Goal: Transaction & Acquisition: Purchase product/service

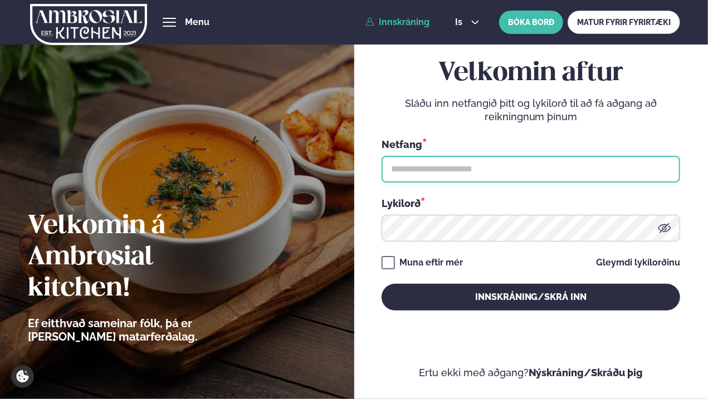
click at [467, 166] on input "text" at bounding box center [530, 169] width 298 height 27
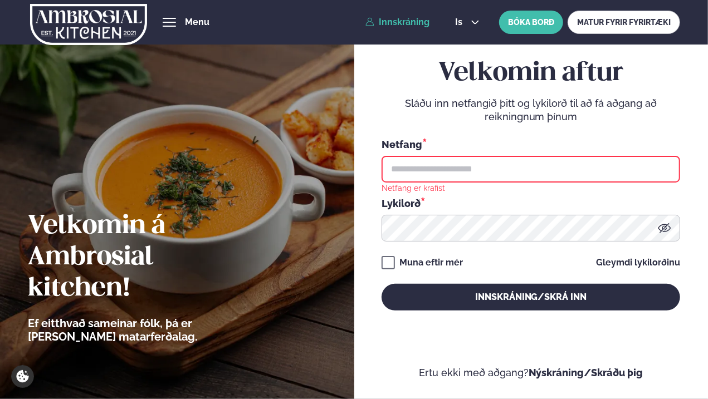
click at [471, 174] on input "text" at bounding box center [530, 169] width 298 height 27
type input "**********"
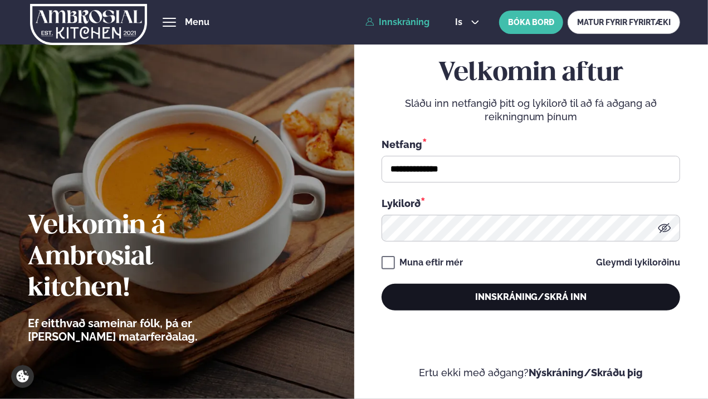
click at [472, 305] on button "Innskráning/Skrá inn" at bounding box center [530, 297] width 298 height 27
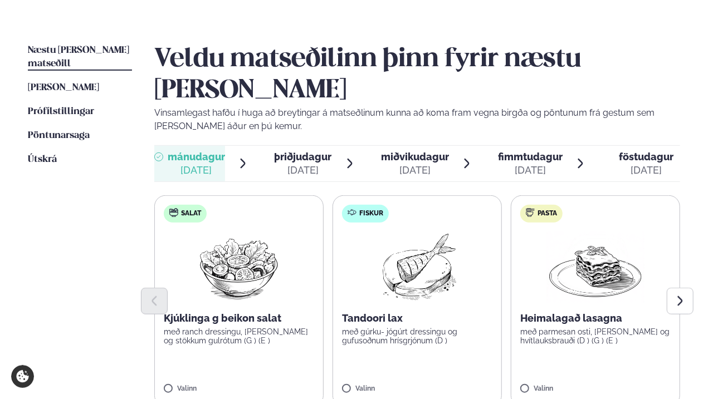
scroll to position [245, 0]
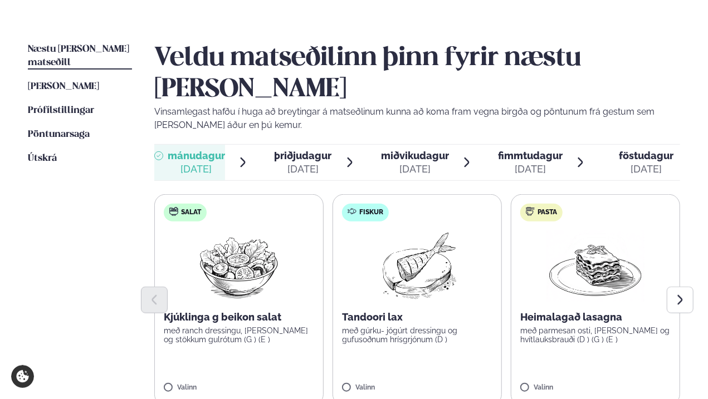
click at [580, 238] on img at bounding box center [595, 266] width 98 height 71
click at [563, 194] on label "Pasta Heimalagað lasagna með parmesan osti, basil pesto og hvítlauksbrauði (D )…" at bounding box center [595, 300] width 169 height 212
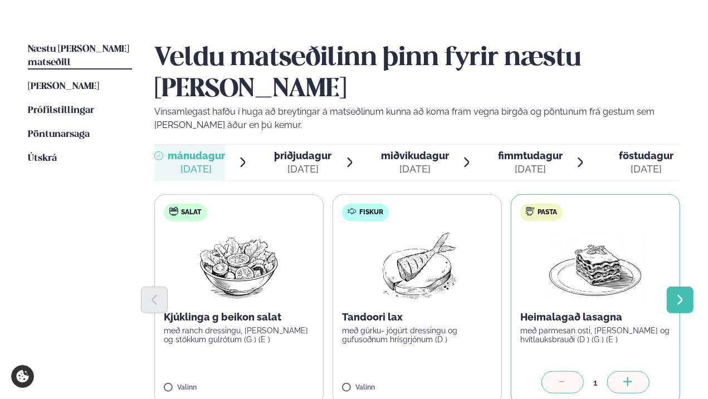
click at [678, 294] on icon "Next slide" at bounding box center [680, 300] width 12 height 12
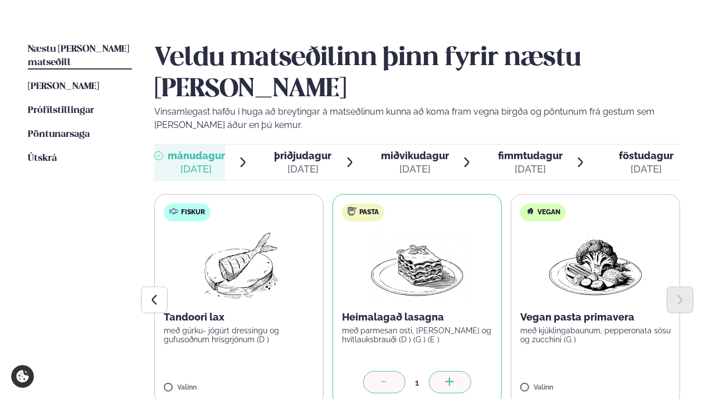
click at [301, 149] on div "þriðjudagur þri." at bounding box center [302, 155] width 57 height 13
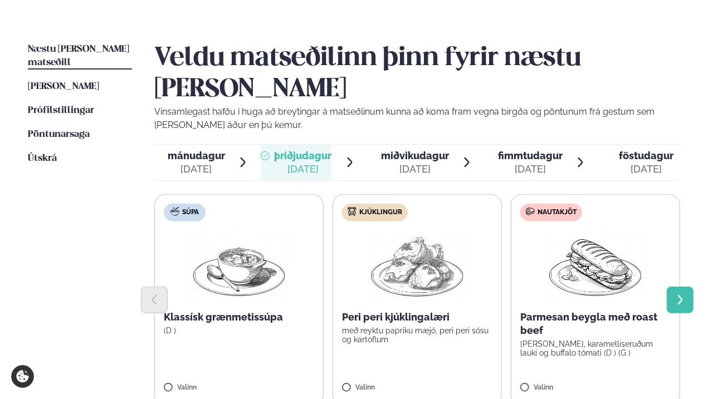
click at [679, 295] on icon "Next slide" at bounding box center [680, 299] width 5 height 9
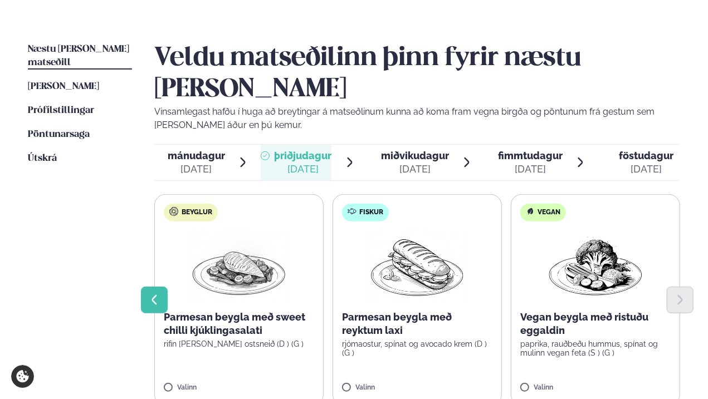
click at [156, 294] on icon "Previous slide" at bounding box center [154, 300] width 12 height 12
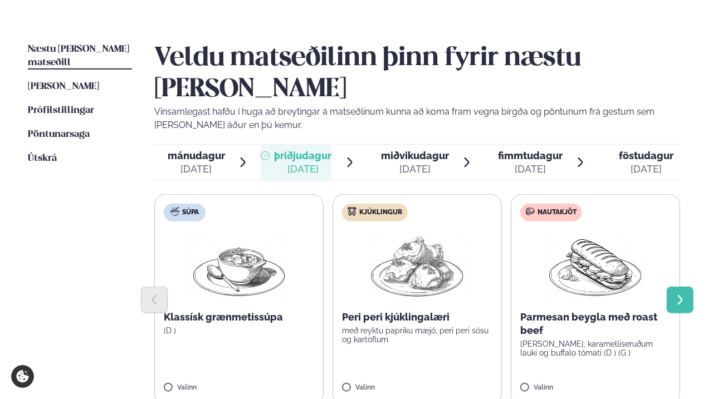
click at [687, 287] on button "Next slide" at bounding box center [679, 300] width 27 height 27
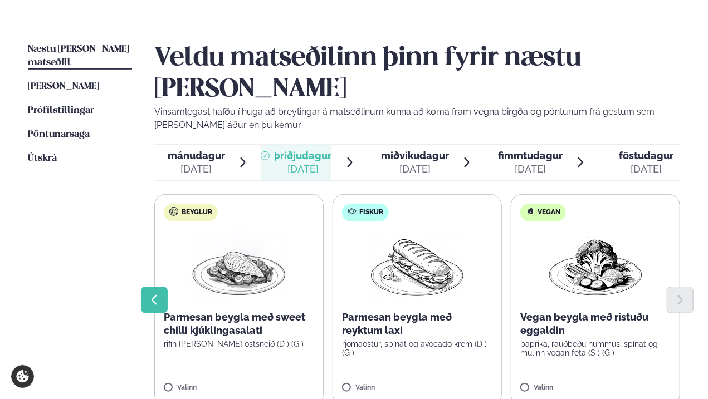
click at [157, 294] on icon "Previous slide" at bounding box center [154, 300] width 12 height 12
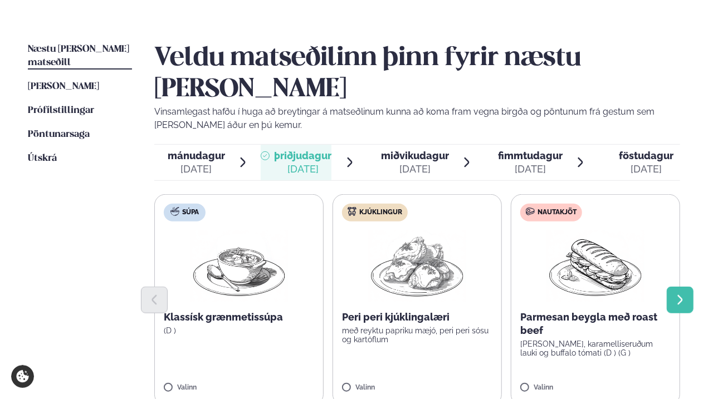
click at [685, 294] on icon "Next slide" at bounding box center [680, 300] width 12 height 12
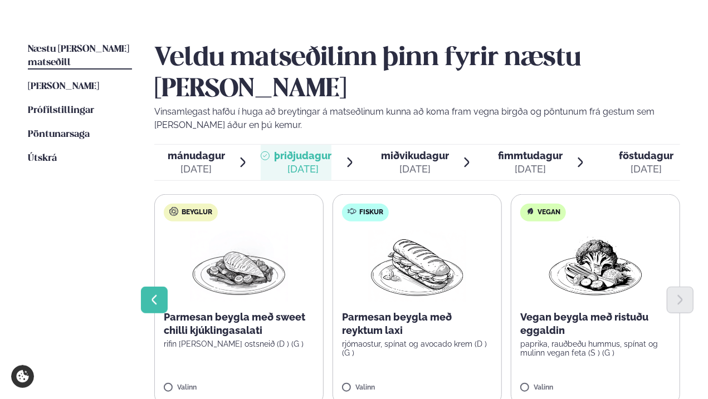
click at [150, 294] on icon "Previous slide" at bounding box center [154, 300] width 12 height 12
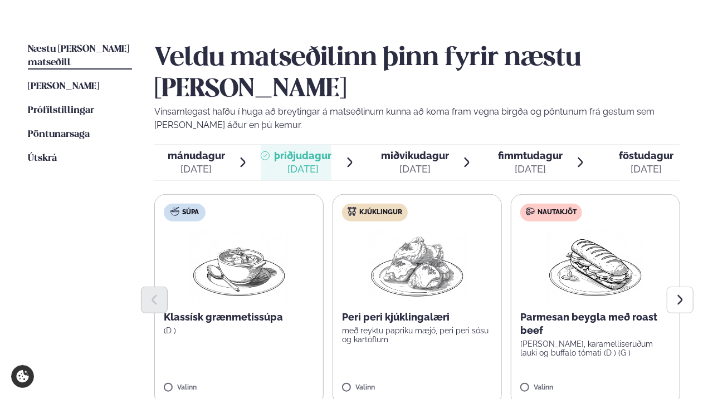
click at [420, 233] on img at bounding box center [417, 266] width 98 height 71
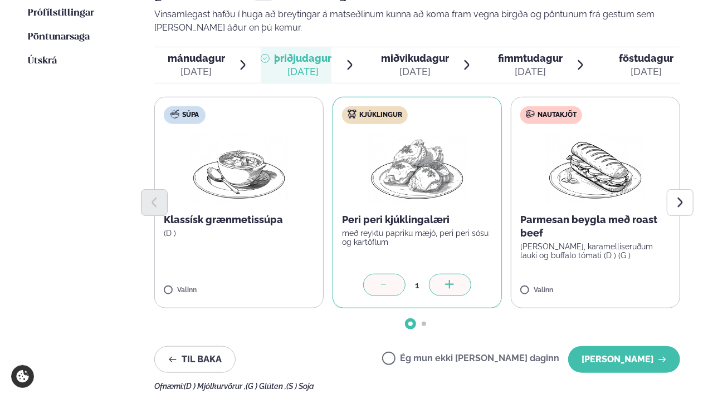
scroll to position [343, 0]
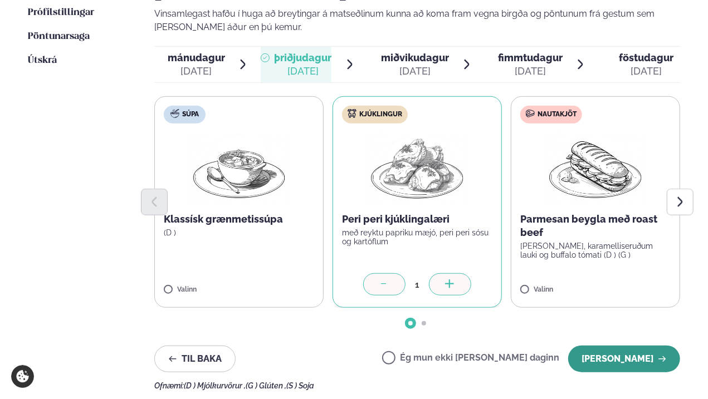
click at [610, 346] on button "[PERSON_NAME]" at bounding box center [624, 359] width 112 height 27
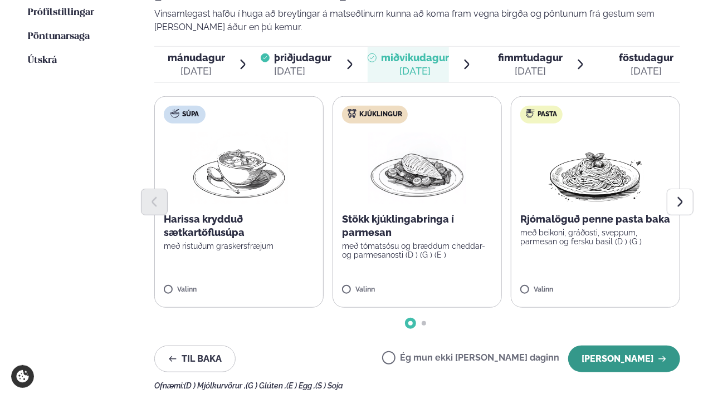
click at [621, 346] on button "[PERSON_NAME]" at bounding box center [624, 359] width 112 height 27
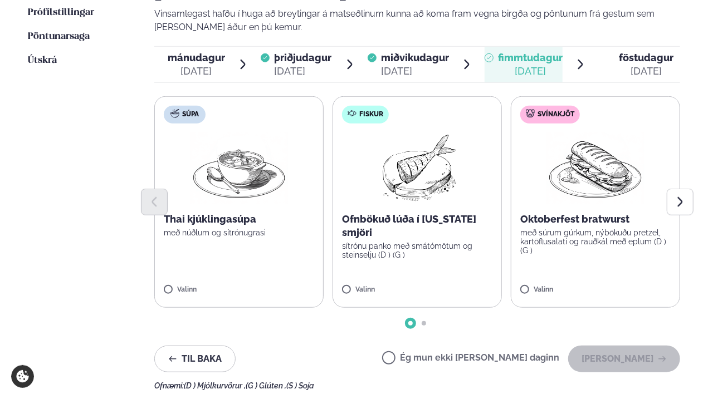
click at [426, 354] on label "Ég mun ekki [PERSON_NAME] daginn" at bounding box center [470, 360] width 177 height 12
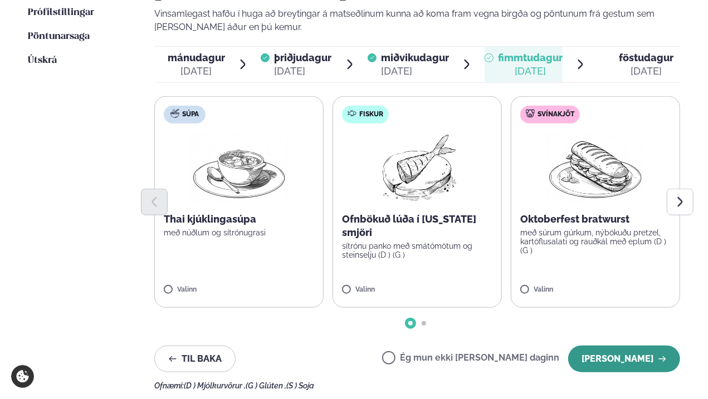
click at [607, 346] on button "[PERSON_NAME]" at bounding box center [624, 359] width 112 height 27
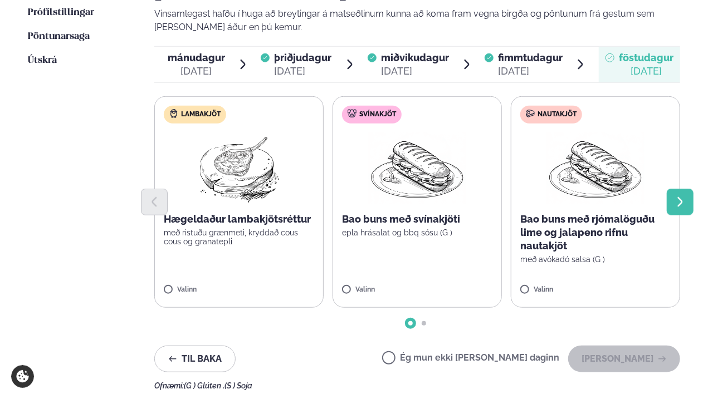
click at [677, 196] on icon "Next slide" at bounding box center [680, 202] width 12 height 12
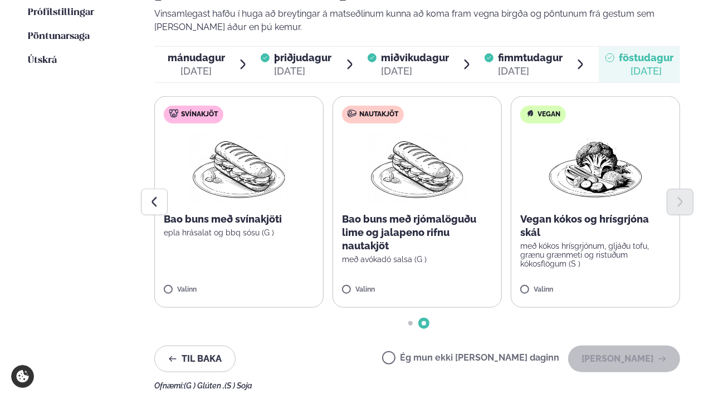
click at [395, 213] on p "Bao buns með rjómalöguðu lime og jalapeno rifnu nautakjöt" at bounding box center [417, 233] width 150 height 40
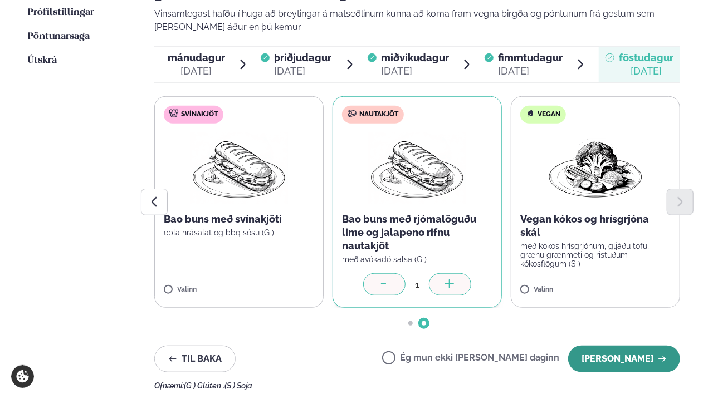
click at [626, 346] on button "[PERSON_NAME]" at bounding box center [624, 359] width 112 height 27
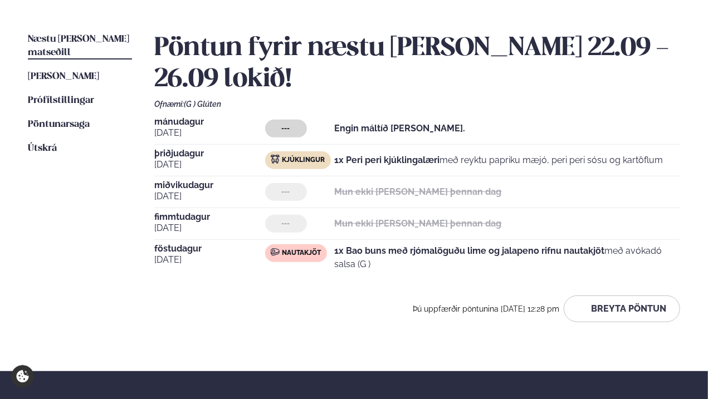
scroll to position [253, 0]
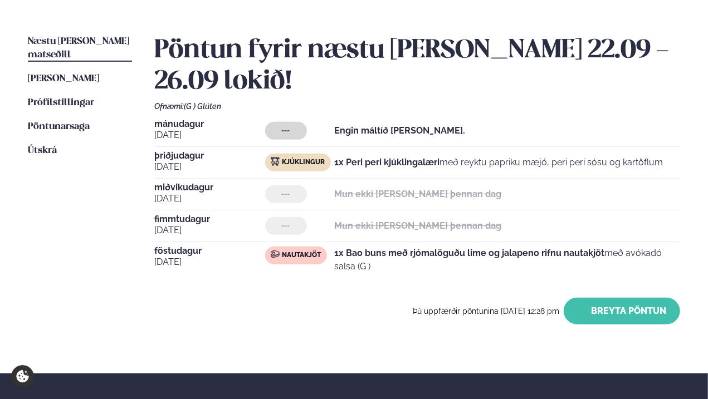
click at [582, 307] on icon "button" at bounding box center [581, 311] width 9 height 9
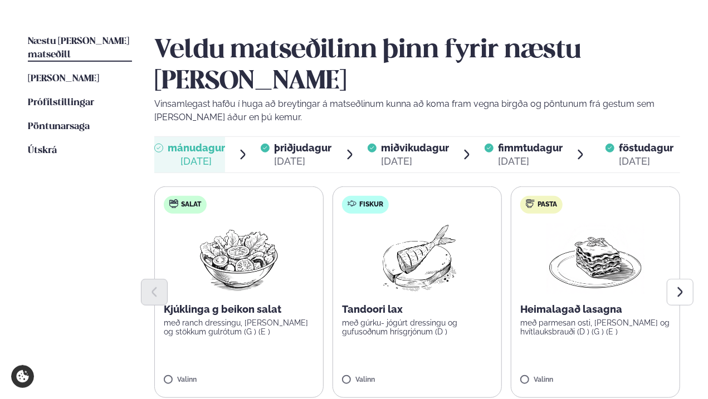
click at [583, 237] on img at bounding box center [595, 258] width 98 height 71
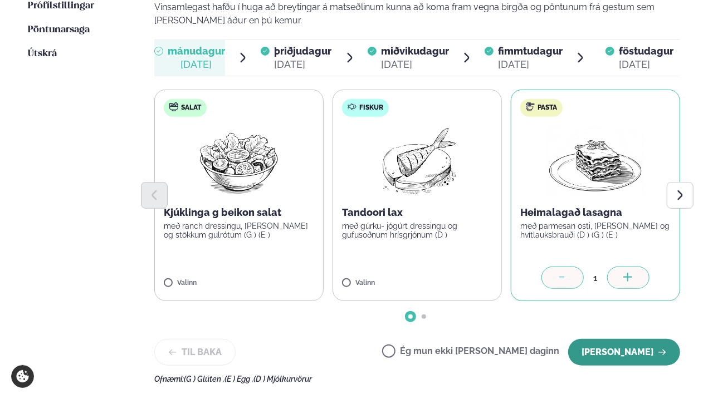
click at [615, 339] on button "[PERSON_NAME]" at bounding box center [624, 352] width 112 height 27
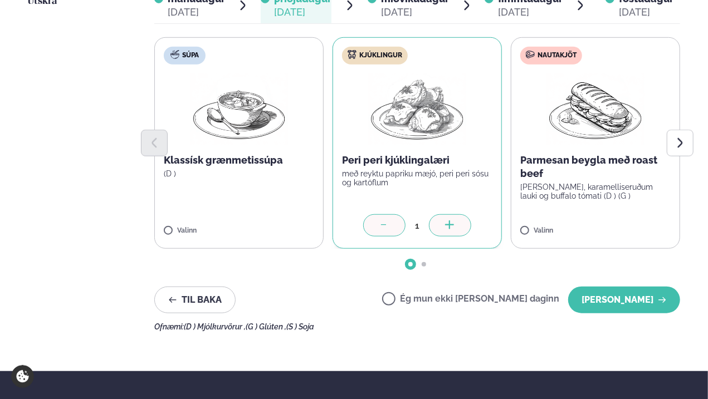
scroll to position [405, 0]
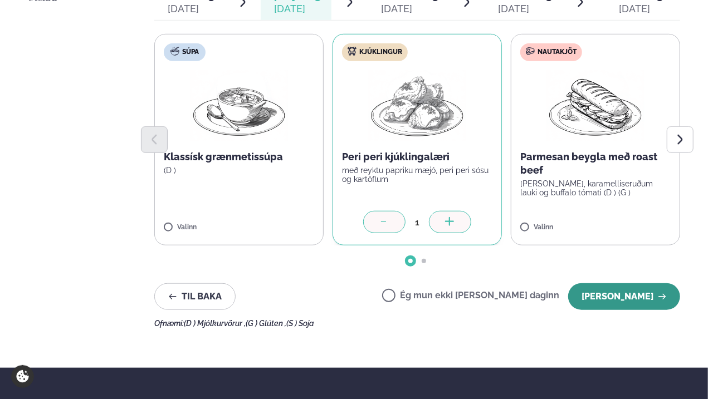
click at [615, 283] on button "[PERSON_NAME]" at bounding box center [624, 296] width 112 height 27
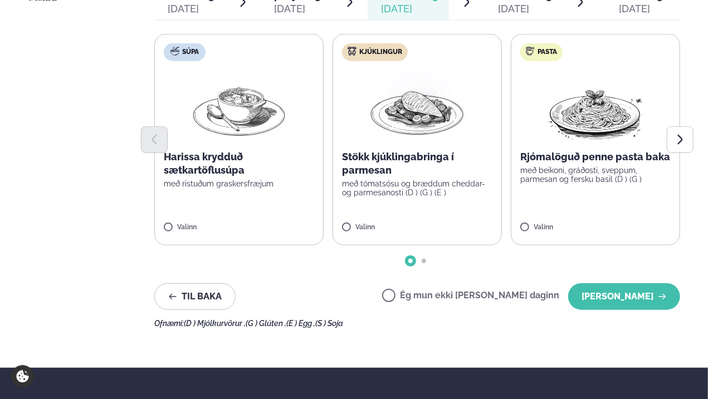
click at [615, 283] on button "[PERSON_NAME]" at bounding box center [624, 296] width 112 height 27
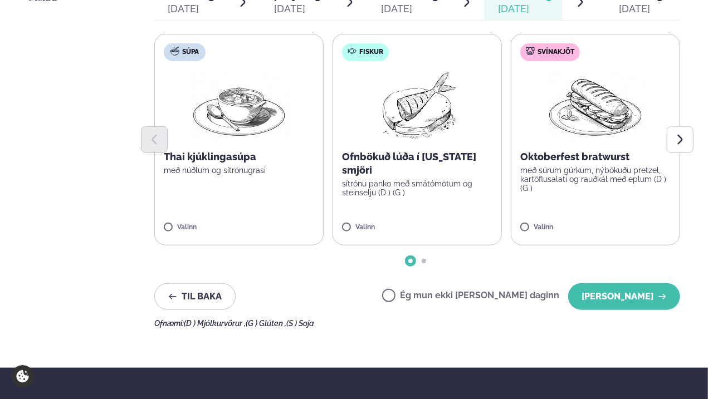
click at [615, 283] on button "[PERSON_NAME]" at bounding box center [624, 296] width 112 height 27
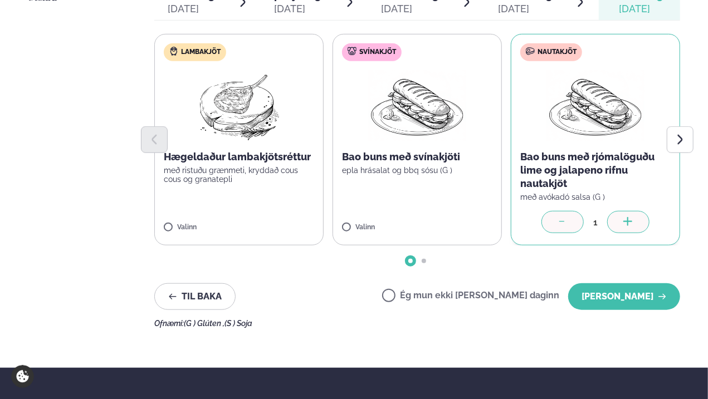
click at [615, 283] on button "[PERSON_NAME]" at bounding box center [624, 296] width 112 height 27
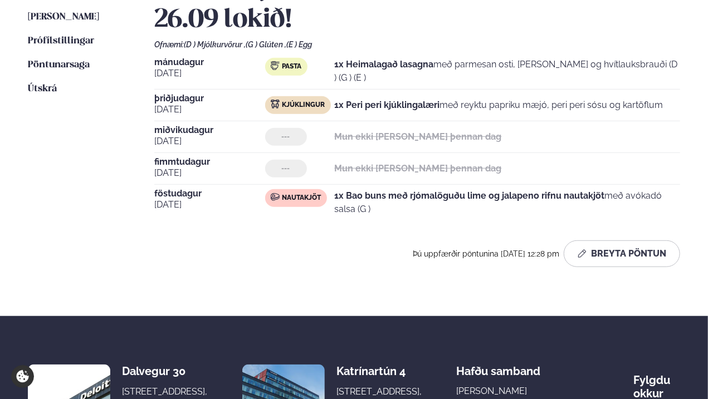
scroll to position [233, 0]
